Goal: Task Accomplishment & Management: Manage account settings

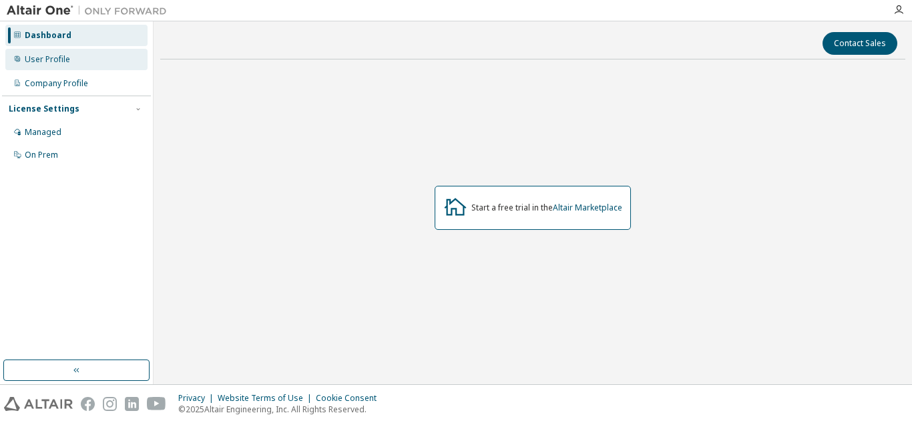
click at [37, 66] on div "User Profile" at bounding box center [76, 59] width 142 height 21
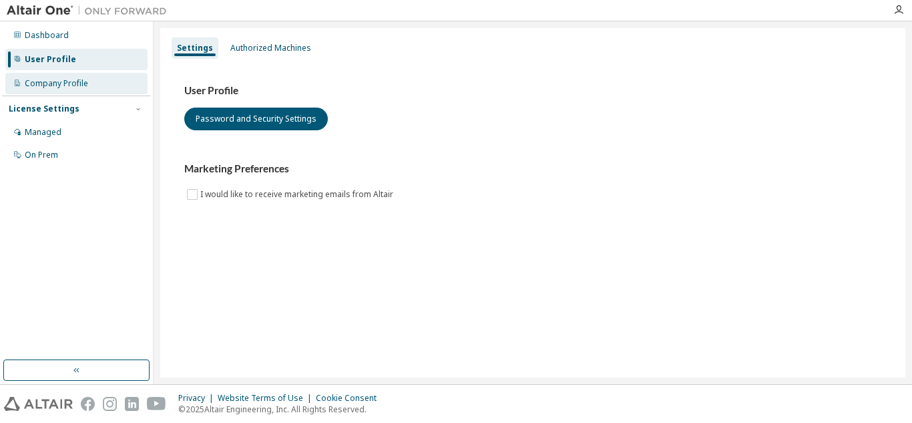
click at [44, 81] on div "Company Profile" at bounding box center [56, 83] width 63 height 11
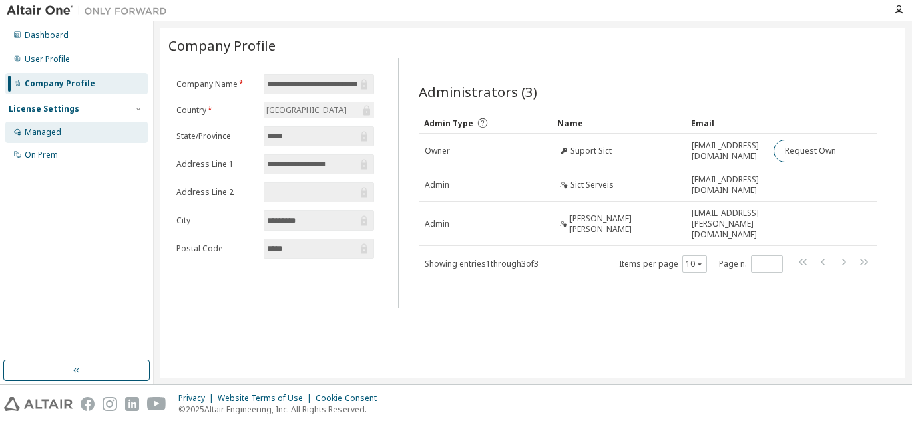
click at [23, 127] on div "Managed" at bounding box center [76, 132] width 142 height 21
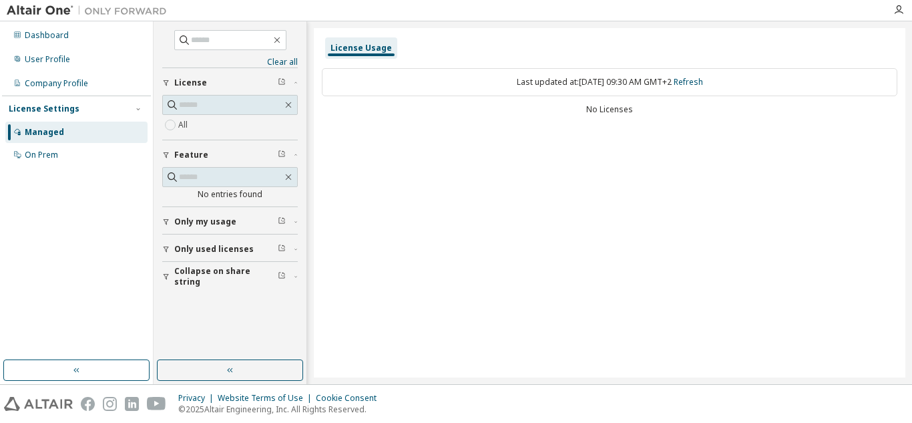
click at [190, 220] on span "Only my usage" at bounding box center [205, 221] width 62 height 11
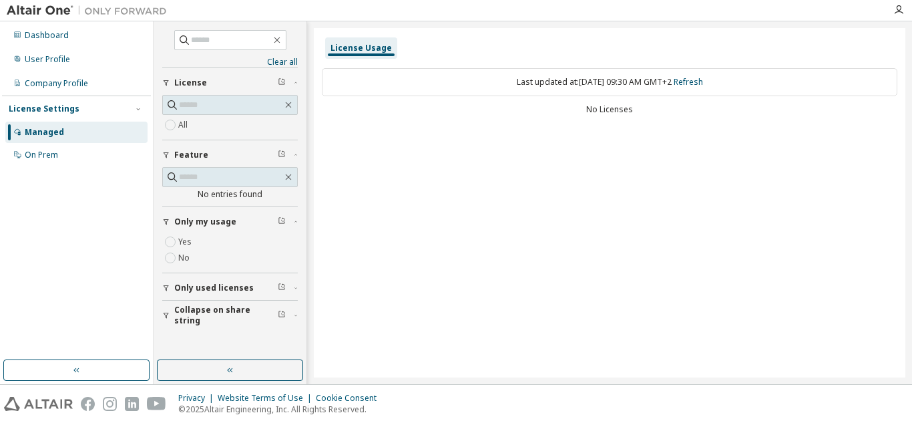
click at [170, 290] on div "button" at bounding box center [168, 288] width 12 height 8
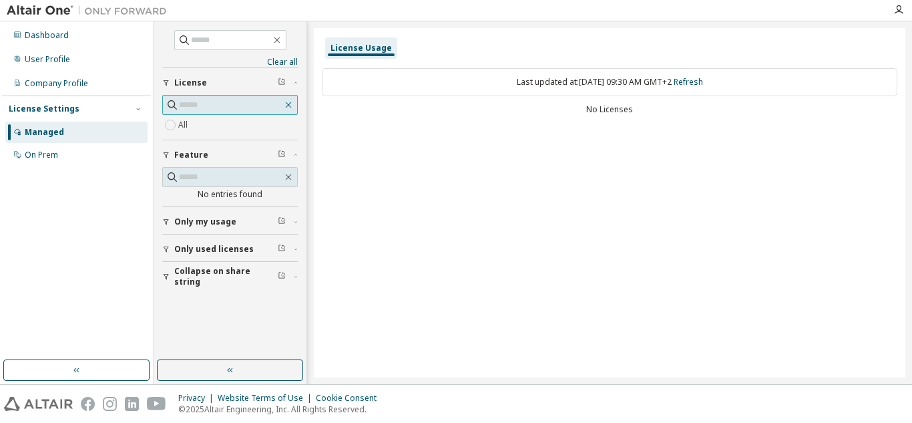
click at [285, 106] on icon "button" at bounding box center [288, 105] width 11 height 11
click at [37, 159] on div "On Prem" at bounding box center [41, 155] width 33 height 11
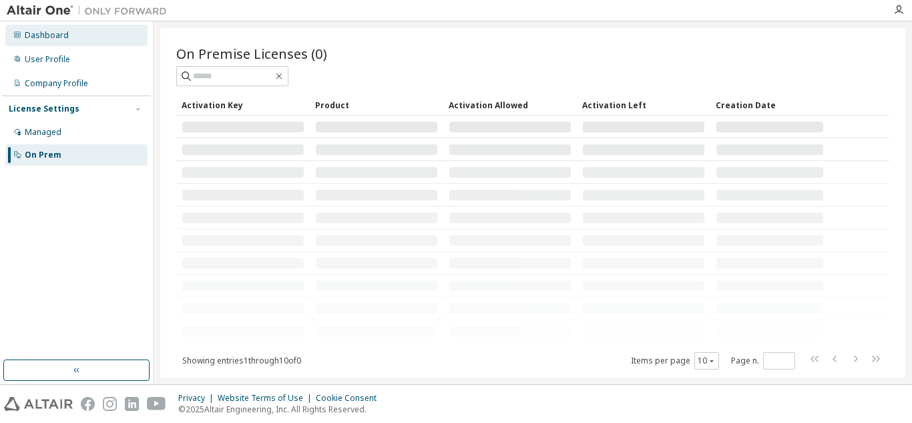
click at [48, 38] on div "Dashboard" at bounding box center [47, 35] width 44 height 11
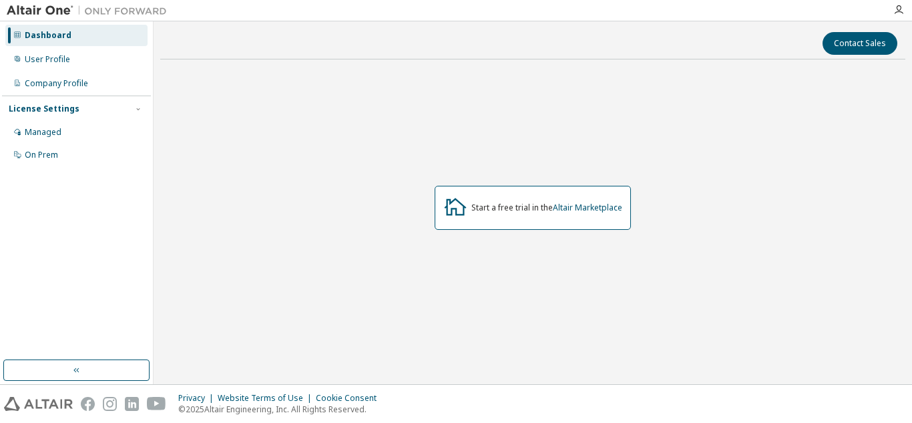
click at [44, 383] on div "Dashboard User Profile Company Profile License Settings Managed On Prem" at bounding box center [77, 202] width 154 height 363
drag, startPoint x: 51, startPoint y: 379, endPoint x: 61, endPoint y: 377, distance: 9.6
click at [61, 377] on button "button" at bounding box center [76, 369] width 146 height 21
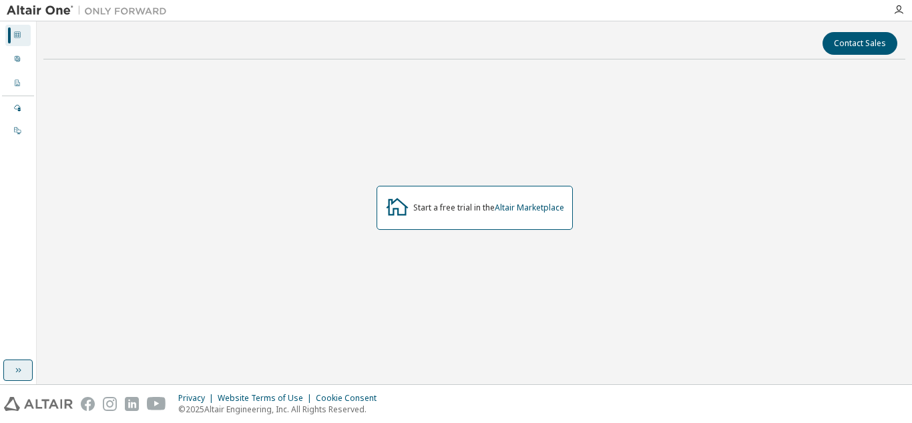
click at [31, 371] on button "button" at bounding box center [17, 369] width 29 height 21
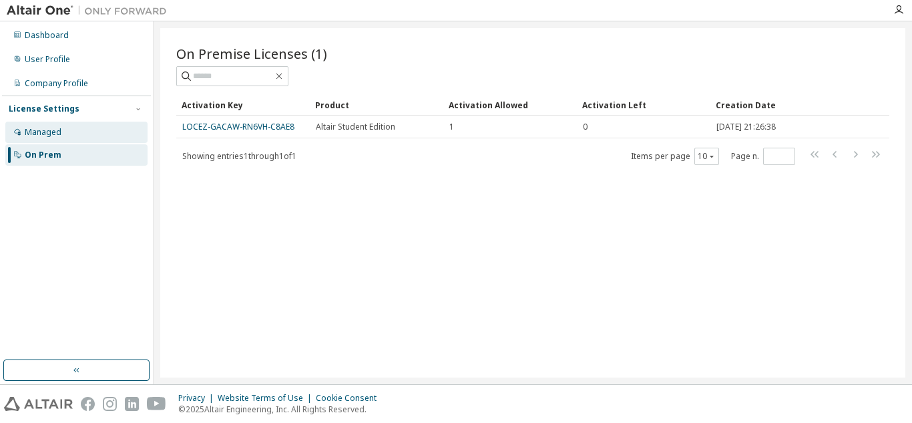
click at [51, 136] on div "Managed" at bounding box center [43, 132] width 37 height 11
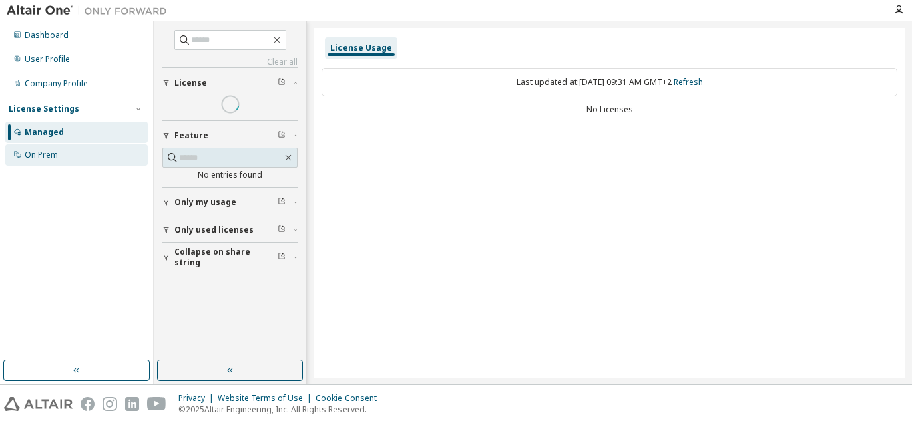
click at [51, 148] on div "On Prem" at bounding box center [76, 154] width 142 height 21
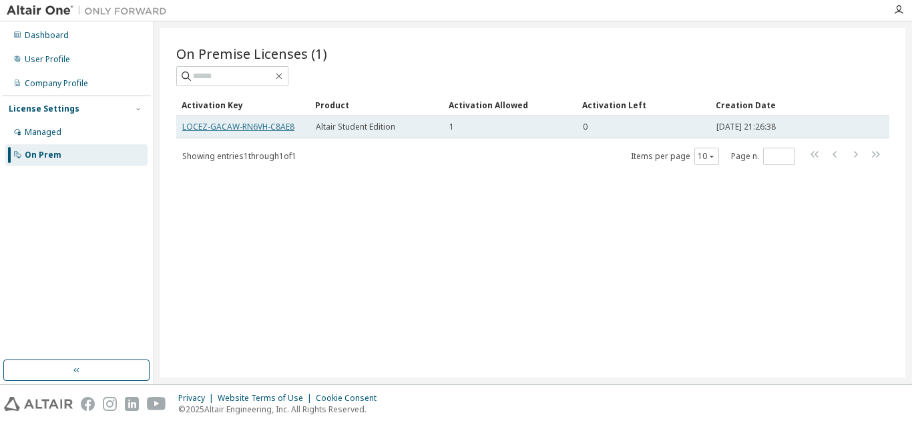
click at [202, 130] on link "LOCEZ-GACAW-RN6VH-C8AE8" at bounding box center [238, 126] width 112 height 11
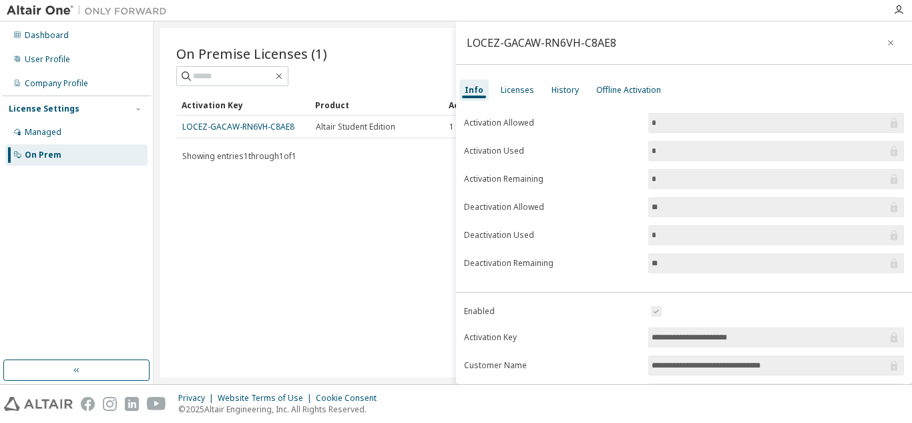
click at [516, 102] on div "Info Licenses History Offline Activation" at bounding box center [684, 90] width 456 height 24
click at [519, 93] on div "Licenses" at bounding box center [517, 90] width 33 height 11
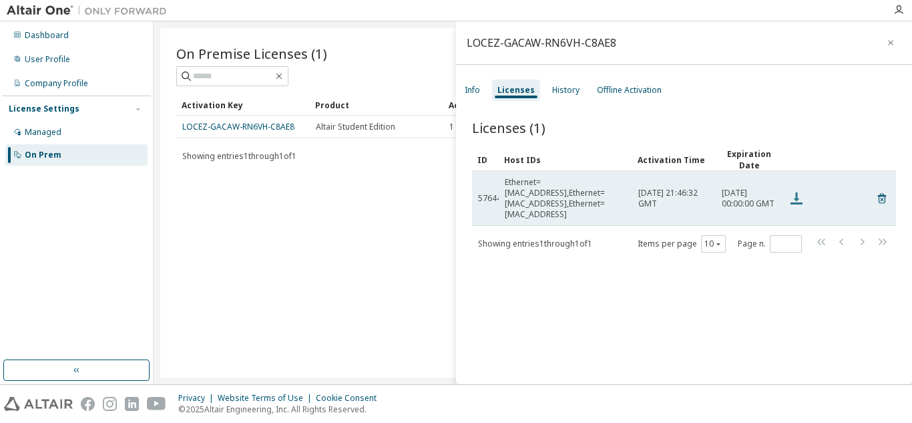
click at [793, 198] on icon at bounding box center [797, 198] width 12 height 12
click at [493, 193] on span "57644" at bounding box center [489, 198] width 23 height 11
drag, startPoint x: 483, startPoint y: 192, endPoint x: 578, endPoint y: 200, distance: 95.2
click at [578, 200] on tr "57644 Ethernet=18DBF24457E8,Ethernet=58FB84D56574,Ethernet=58FB84D56578 Tue, 16…" at bounding box center [684, 198] width 424 height 55
click at [575, 210] on td "Ethernet=18DBF24457E8,Ethernet=58FB84D56574,Ethernet=58FB84D56578" at bounding box center [566, 198] width 134 height 55
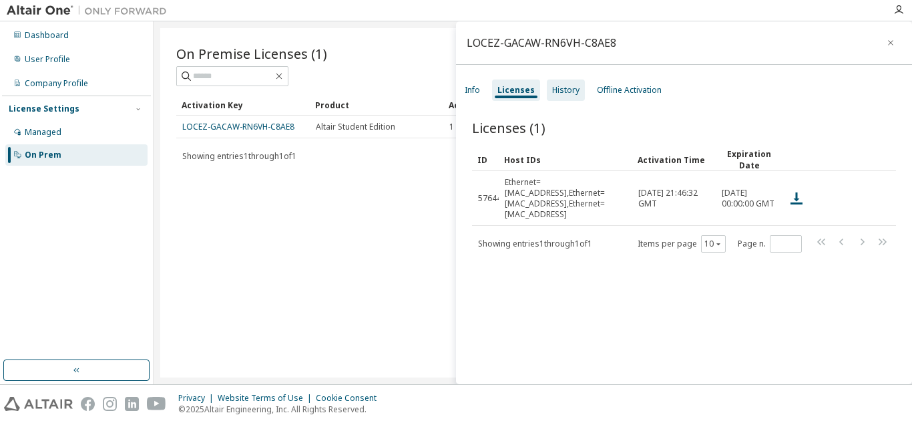
click at [572, 92] on div "History" at bounding box center [565, 90] width 27 height 11
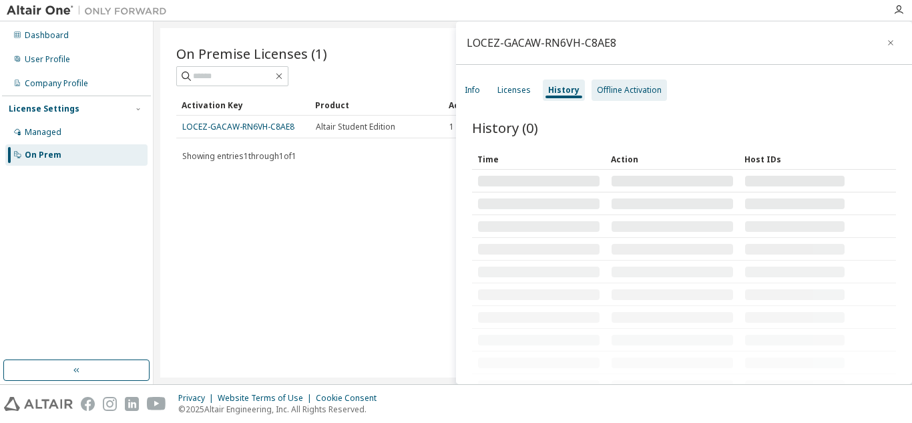
click at [628, 94] on div "Offline Activation" at bounding box center [629, 90] width 65 height 11
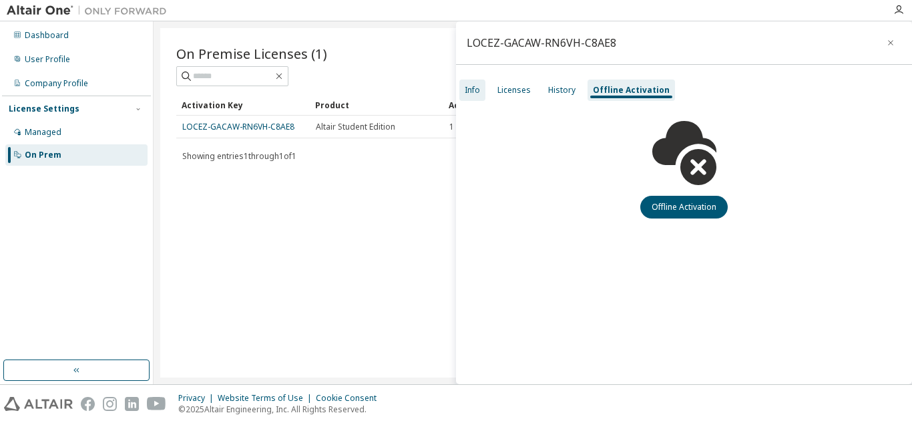
click at [478, 90] on div "Info" at bounding box center [472, 90] width 15 height 11
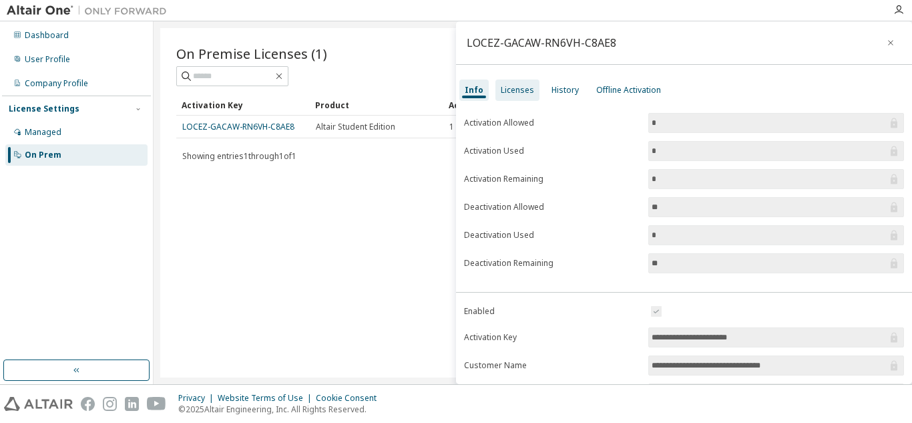
click at [509, 96] on div "Licenses" at bounding box center [518, 89] width 44 height 21
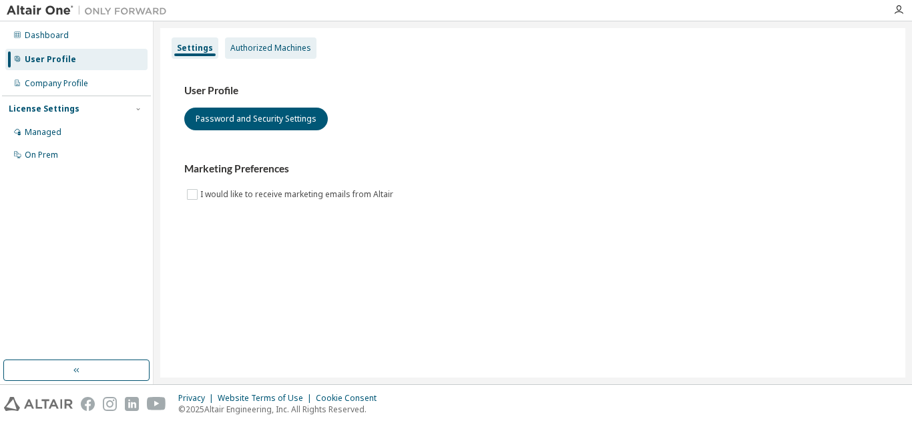
click at [264, 51] on div "Authorized Machines" at bounding box center [270, 48] width 81 height 11
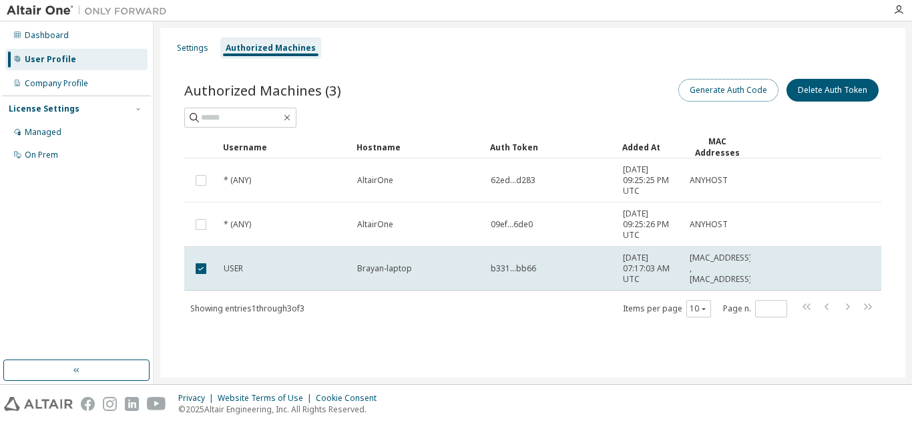
click at [738, 98] on button "Generate Auth Code" at bounding box center [729, 90] width 100 height 23
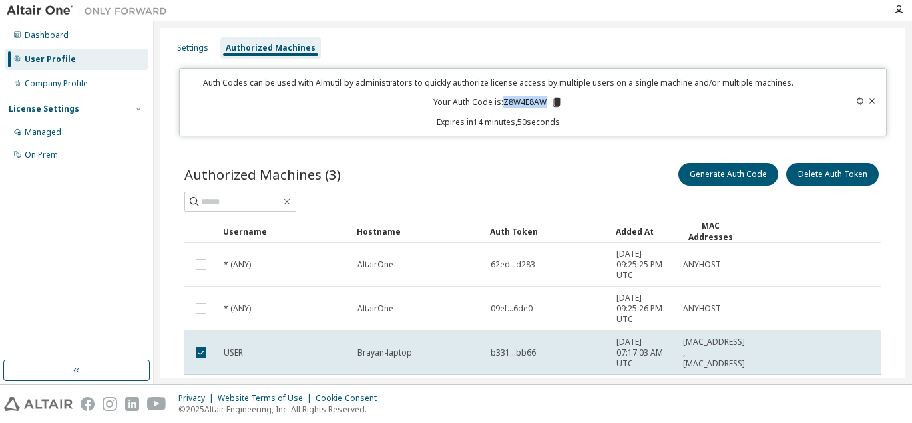
drag, startPoint x: 503, startPoint y: 102, endPoint x: 542, endPoint y: 103, distance: 39.4
click at [542, 103] on p "Your Auth Code is: Z8W4E8AW" at bounding box center [499, 102] width 130 height 12
copy p "Z8W4E8AW"
click at [57, 152] on div "On Prem" at bounding box center [41, 155] width 33 height 11
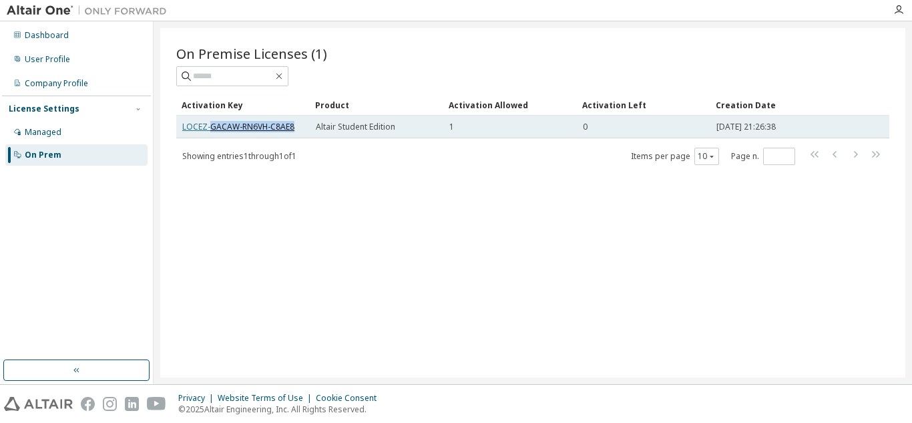
drag, startPoint x: 297, startPoint y: 123, endPoint x: 199, endPoint y: 124, distance: 98.2
click at [203, 124] on div "LOCEZ-GACAW-RN6VH-C8AE8" at bounding box center [243, 127] width 122 height 11
drag, startPoint x: 192, startPoint y: 124, endPoint x: 185, endPoint y: 124, distance: 7.3
click at [185, 124] on link "LOCEZ-GACAW-RN6VH-C8AE8" at bounding box center [238, 126] width 112 height 11
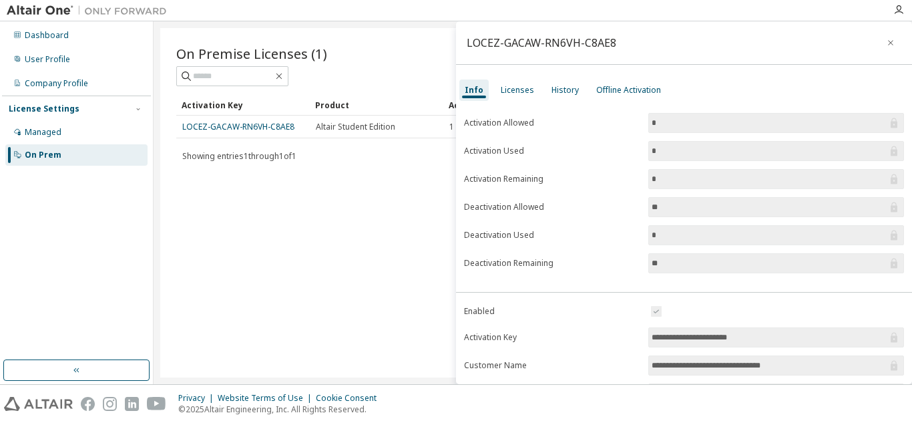
click at [295, 202] on div "On Premise Licenses (1) Clear Load Save Save As Field Operator Value Select fil…" at bounding box center [532, 202] width 745 height 349
click at [517, 94] on div "Licenses" at bounding box center [517, 90] width 33 height 11
